Goal: Task Accomplishment & Management: Complete application form

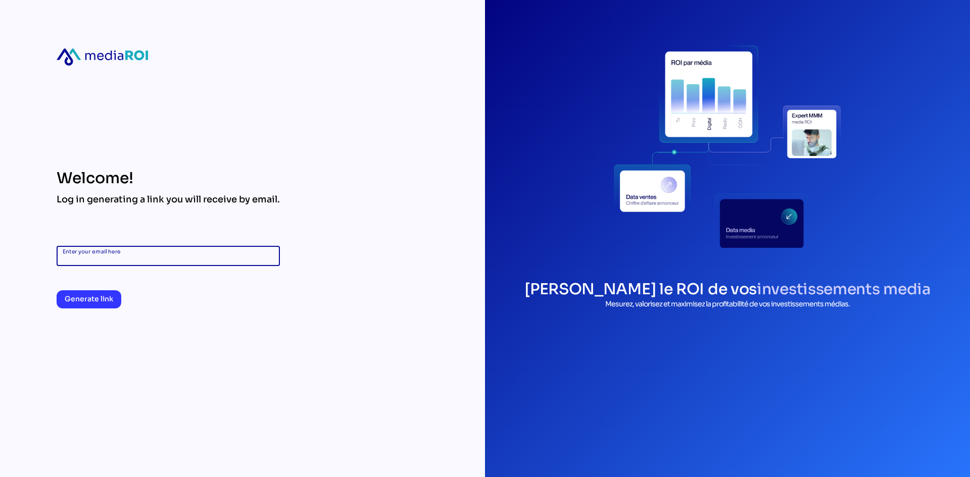
click at [160, 253] on input "Enter your email here" at bounding box center [168, 256] width 211 height 20
click at [175, 216] on div "Welcome! Log in generating a link you will receive by email. Enter your email h…" at bounding box center [168, 238] width 223 height 139
click at [179, 260] on input "Enter your email here" at bounding box center [168, 256] width 211 height 20
type input "**********"
